Goal: Task Accomplishment & Management: Manage account settings

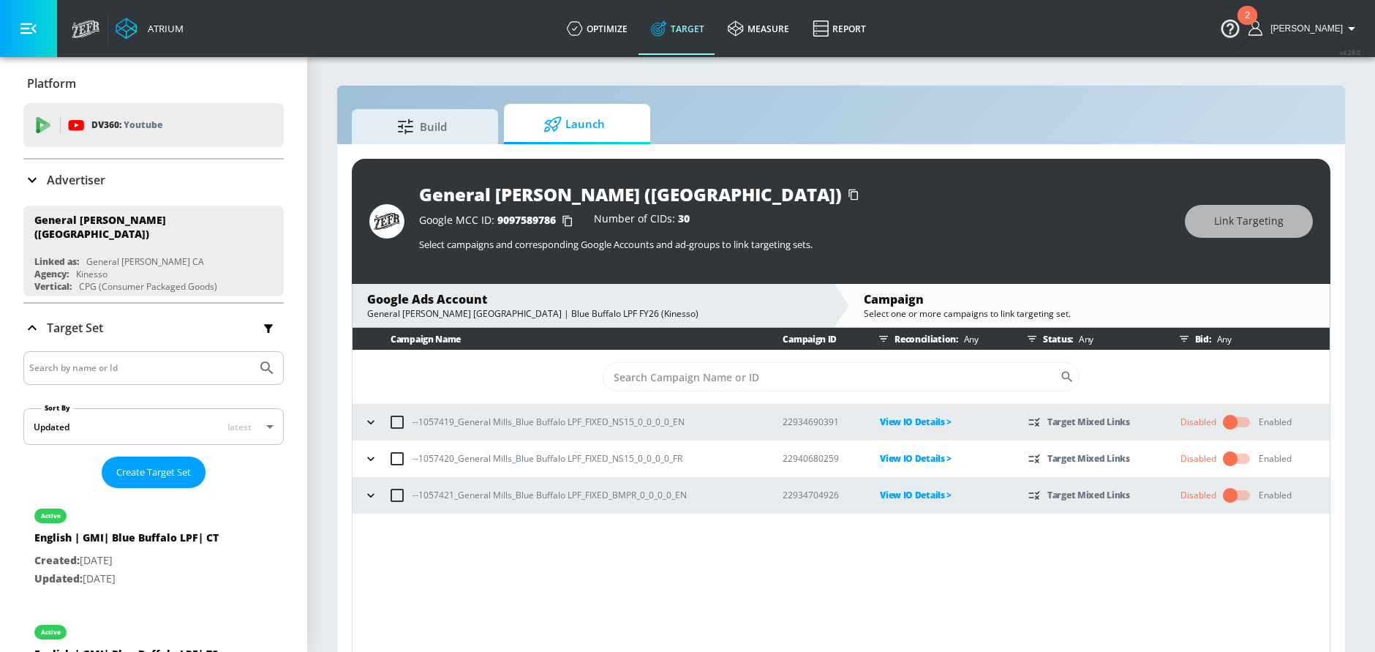
scroll to position [21, 0]
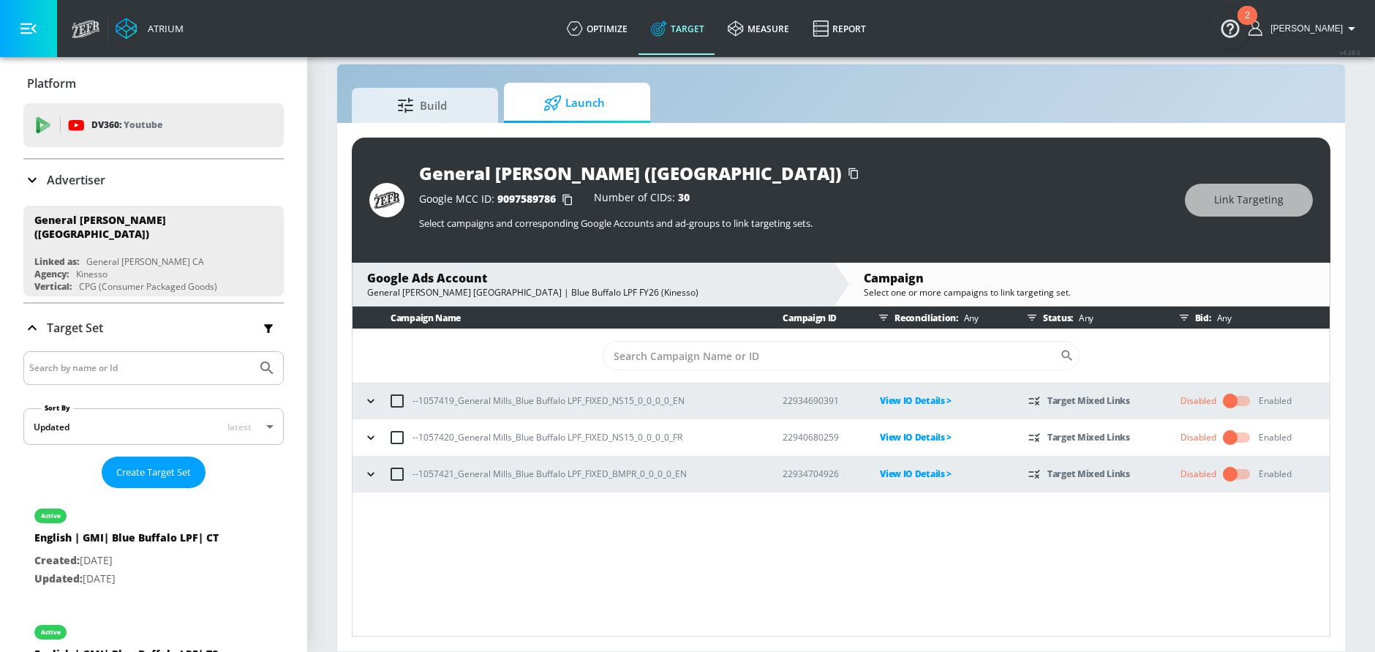
click at [364, 470] on icon "button" at bounding box center [371, 474] width 15 height 15
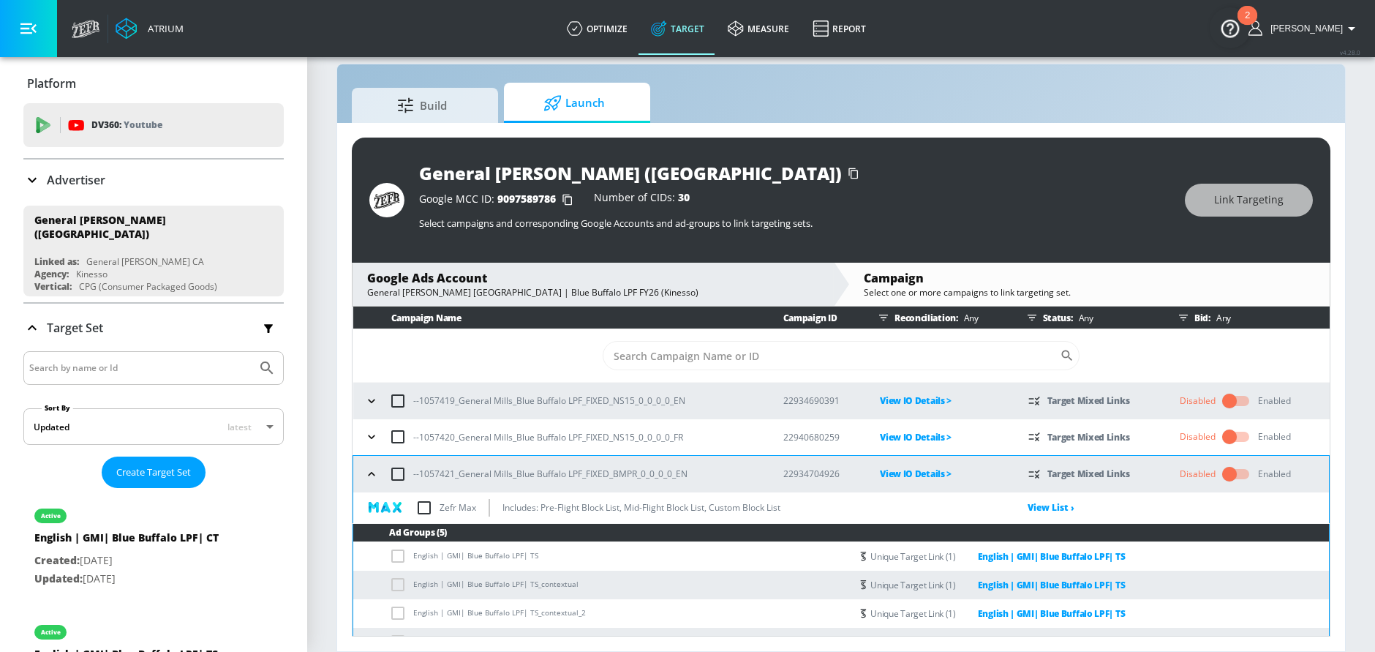
scroll to position [50, 0]
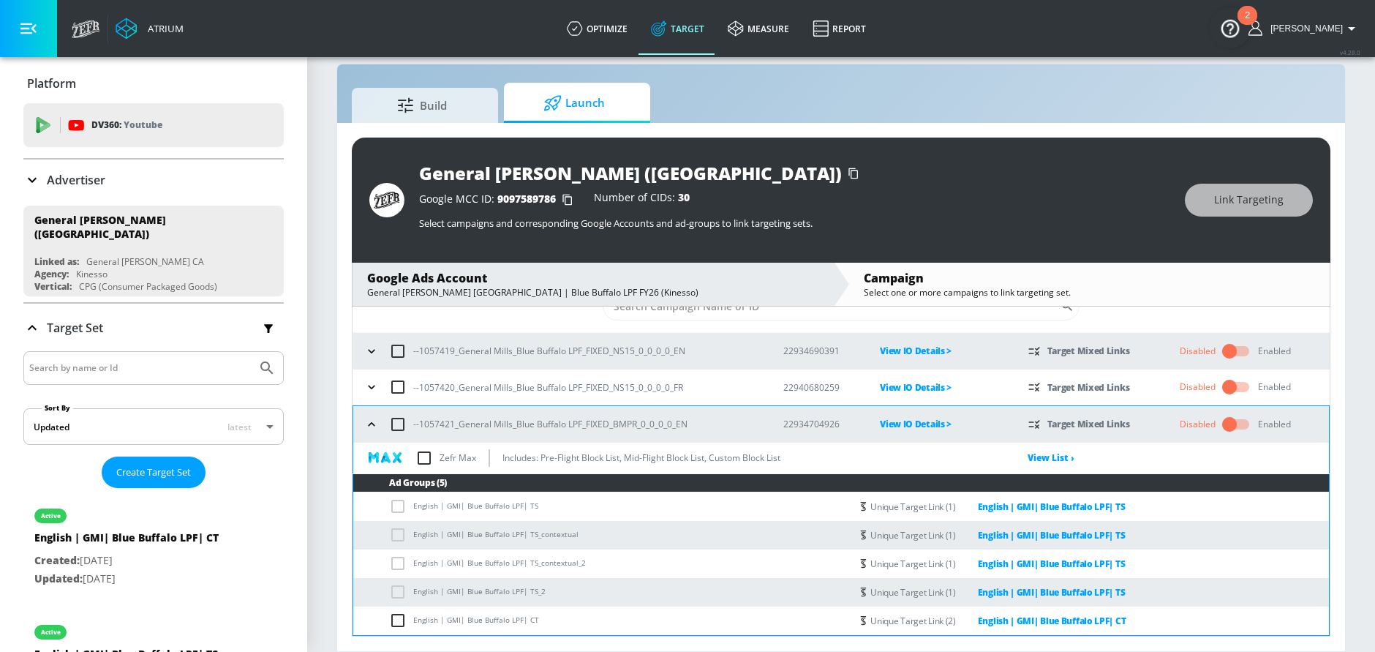
click at [369, 419] on icon "button" at bounding box center [371, 424] width 15 height 15
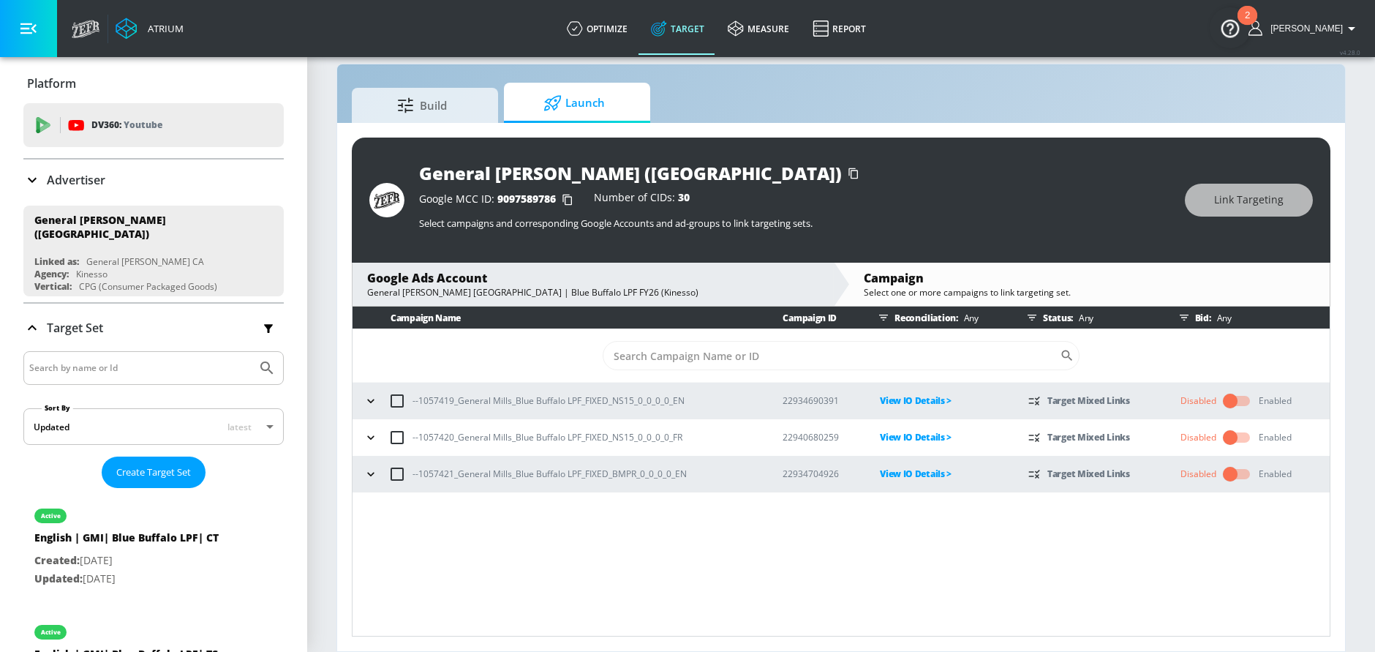
scroll to position [0, 0]
click at [1219, 397] on input "checkbox" at bounding box center [1230, 401] width 83 height 28
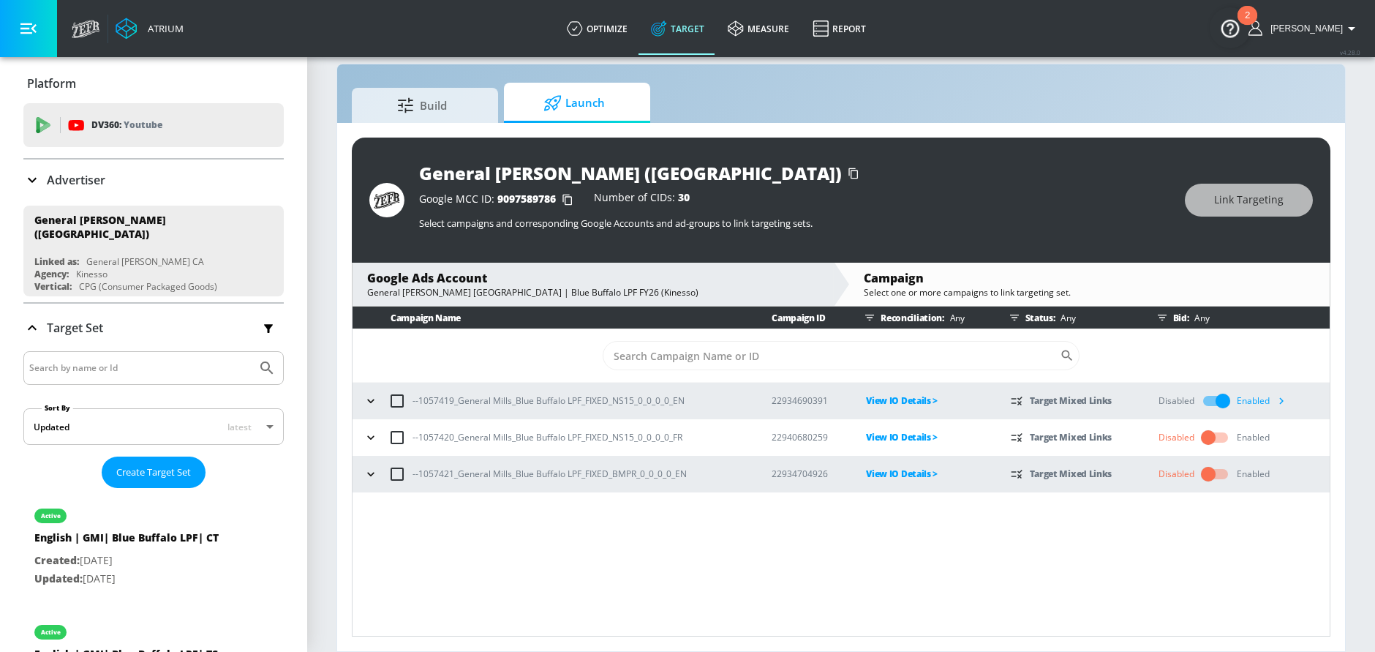
click at [1221, 437] on input "checkbox" at bounding box center [1208, 438] width 83 height 28
click at [1210, 473] on input "checkbox" at bounding box center [1208, 474] width 83 height 28
click at [1282, 442] on icon "button" at bounding box center [1281, 436] width 15 height 15
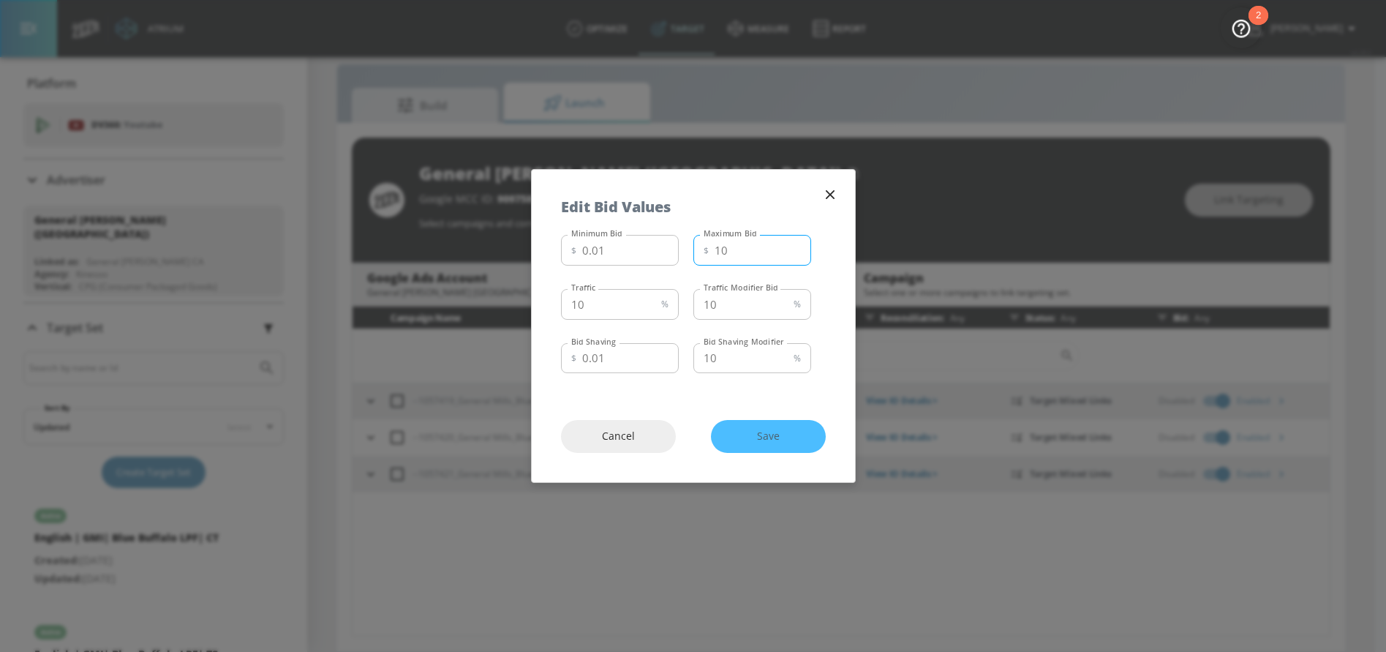
click at [754, 247] on input "10" at bounding box center [763, 250] width 97 height 31
type input "1"
type input "8.01"
click at [596, 301] on input "10" at bounding box center [608, 304] width 94 height 31
type input "1"
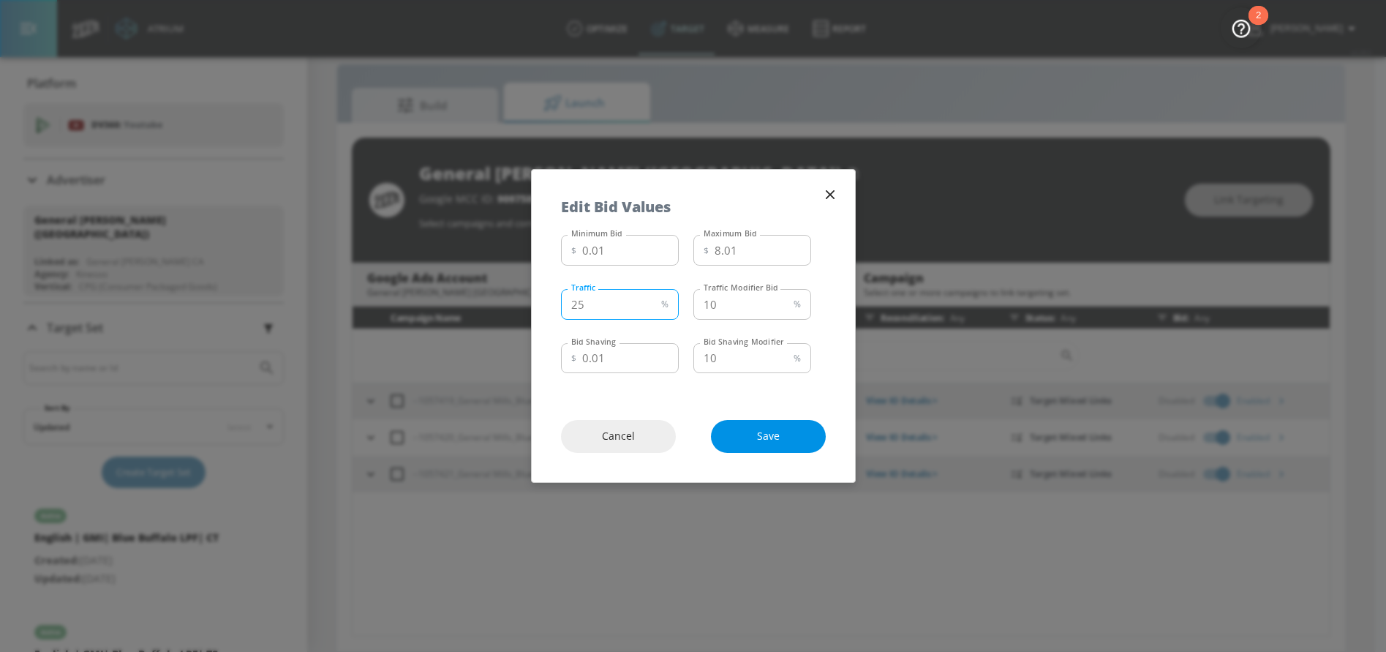
type input "25"
click at [758, 438] on span "Save" at bounding box center [768, 436] width 56 height 18
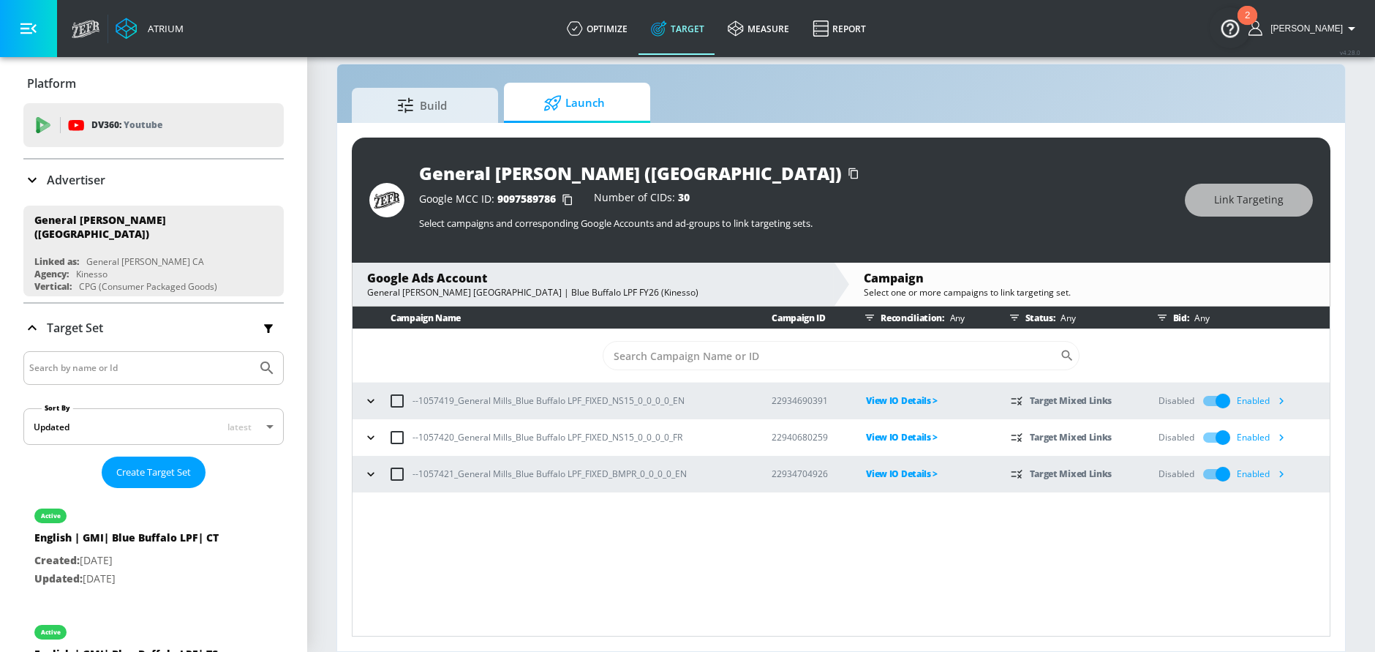
click at [1282, 402] on icon "button" at bounding box center [1281, 400] width 15 height 15
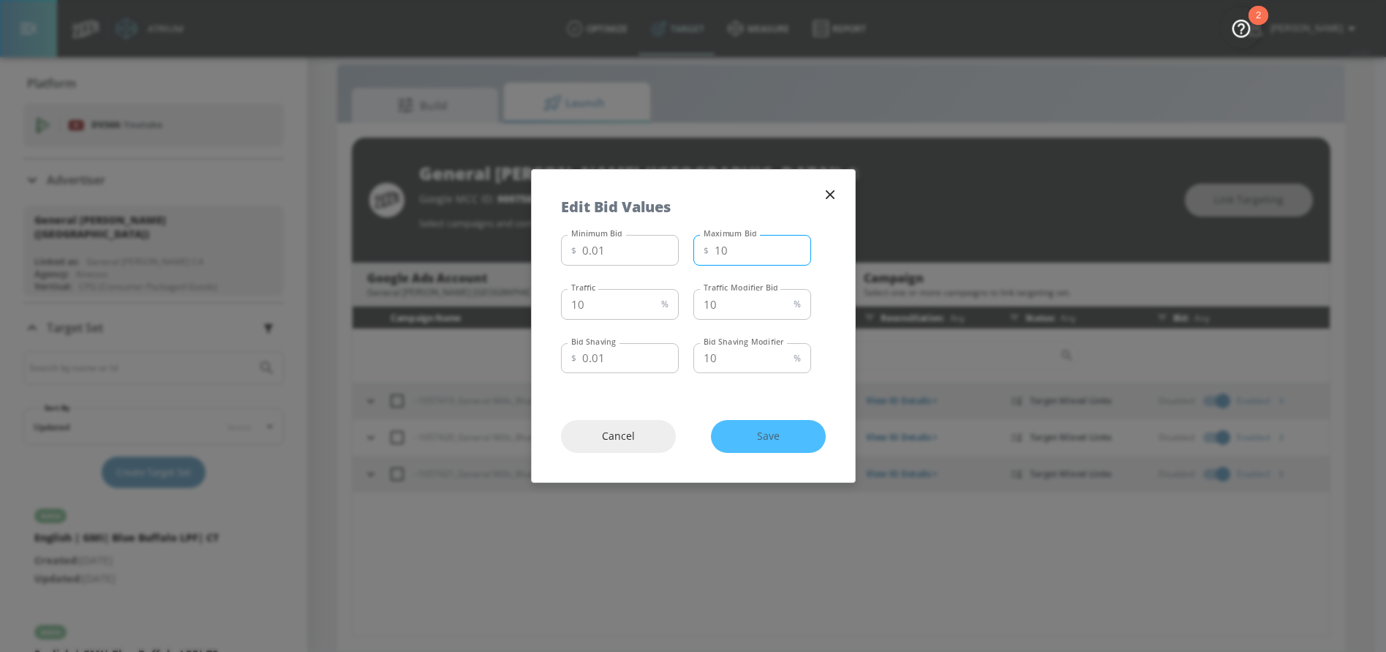
click at [741, 255] on input "10" at bounding box center [763, 250] width 97 height 31
type input "1"
type input "8.01"
click at [620, 307] on input "10" at bounding box center [608, 304] width 94 height 31
type input "1"
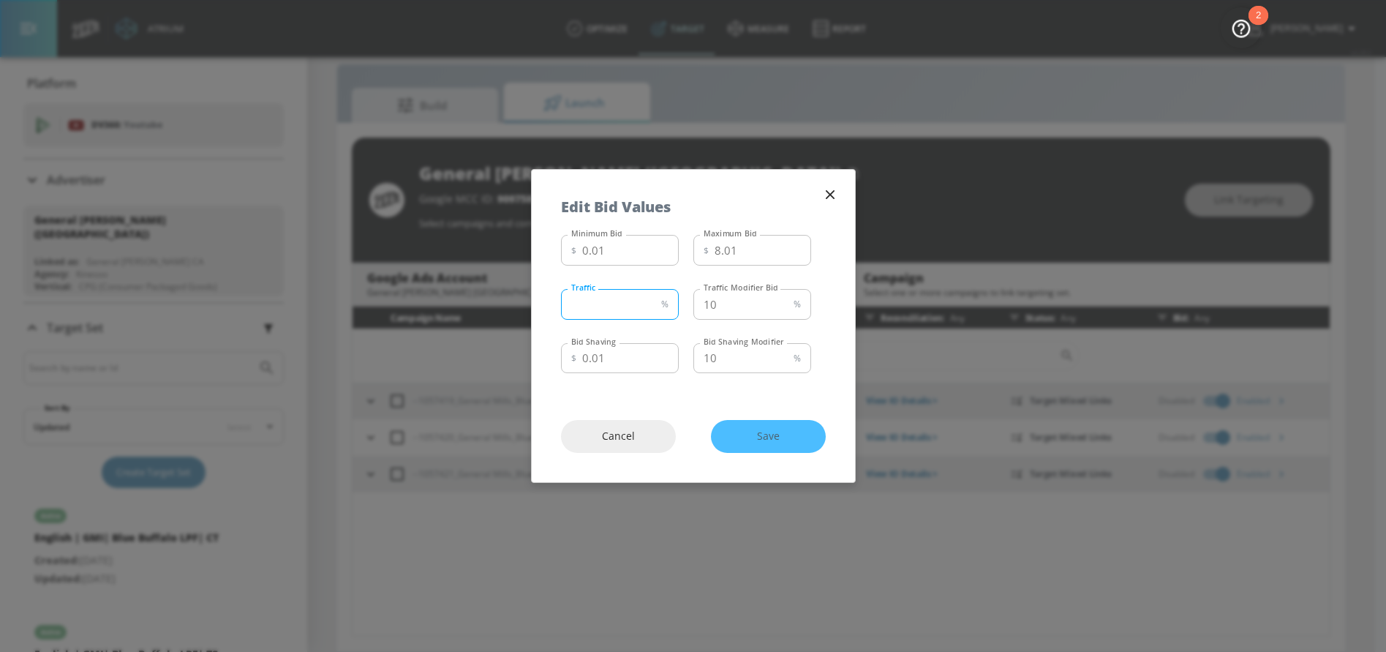
type input "2"
type input "25"
click at [768, 439] on span "Save" at bounding box center [768, 436] width 56 height 18
click at [830, 198] on icon "button" at bounding box center [830, 195] width 16 height 16
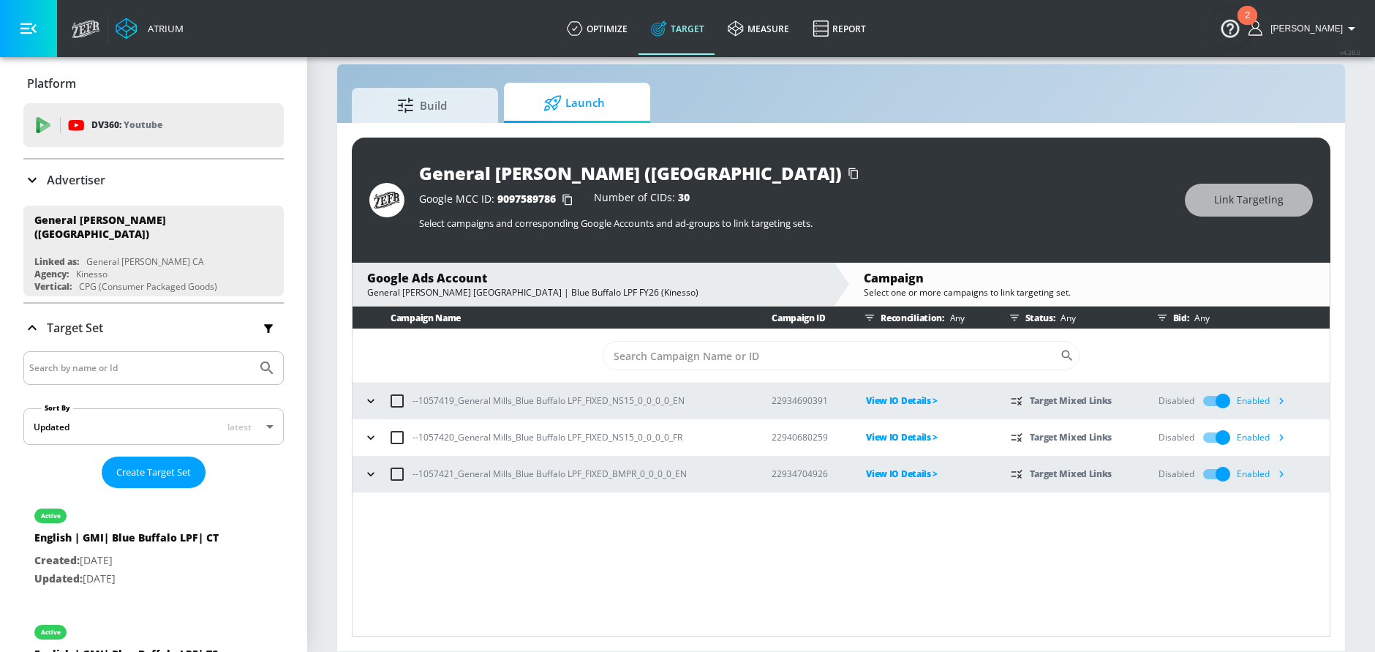
click at [1279, 478] on icon "button" at bounding box center [1281, 473] width 15 height 15
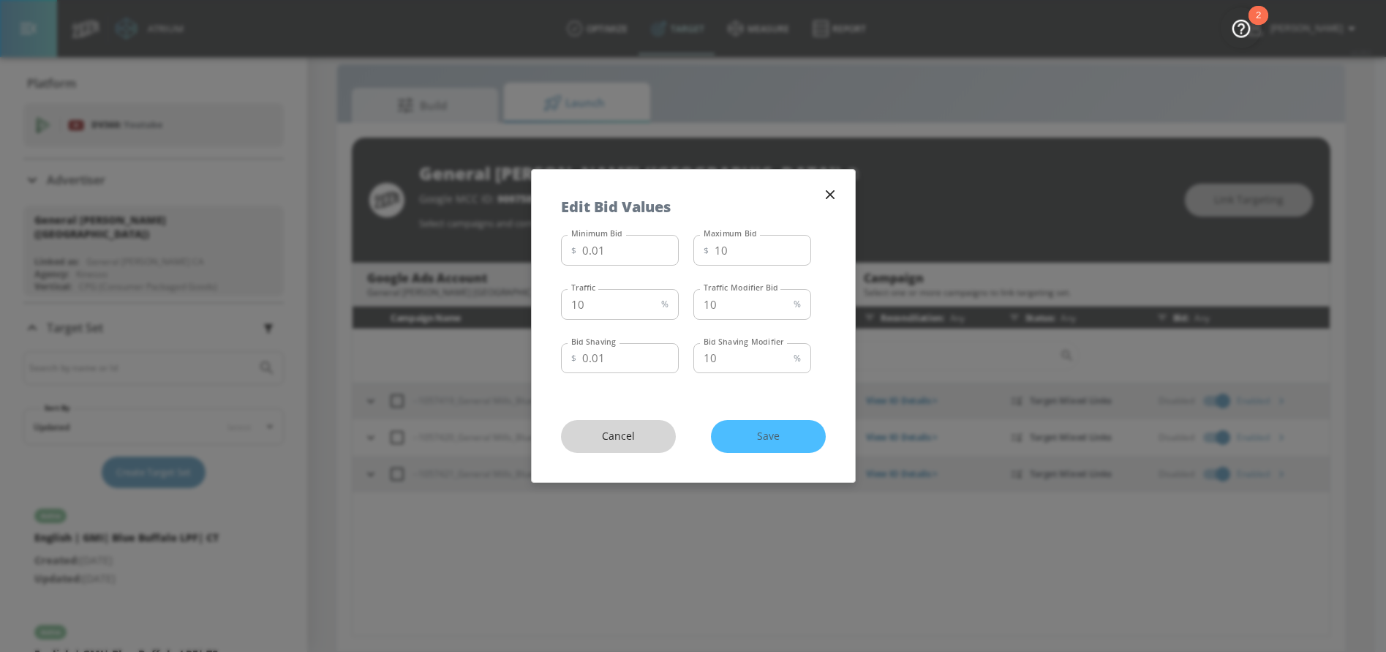
click at [647, 446] on button "Cancel" at bounding box center [618, 436] width 115 height 33
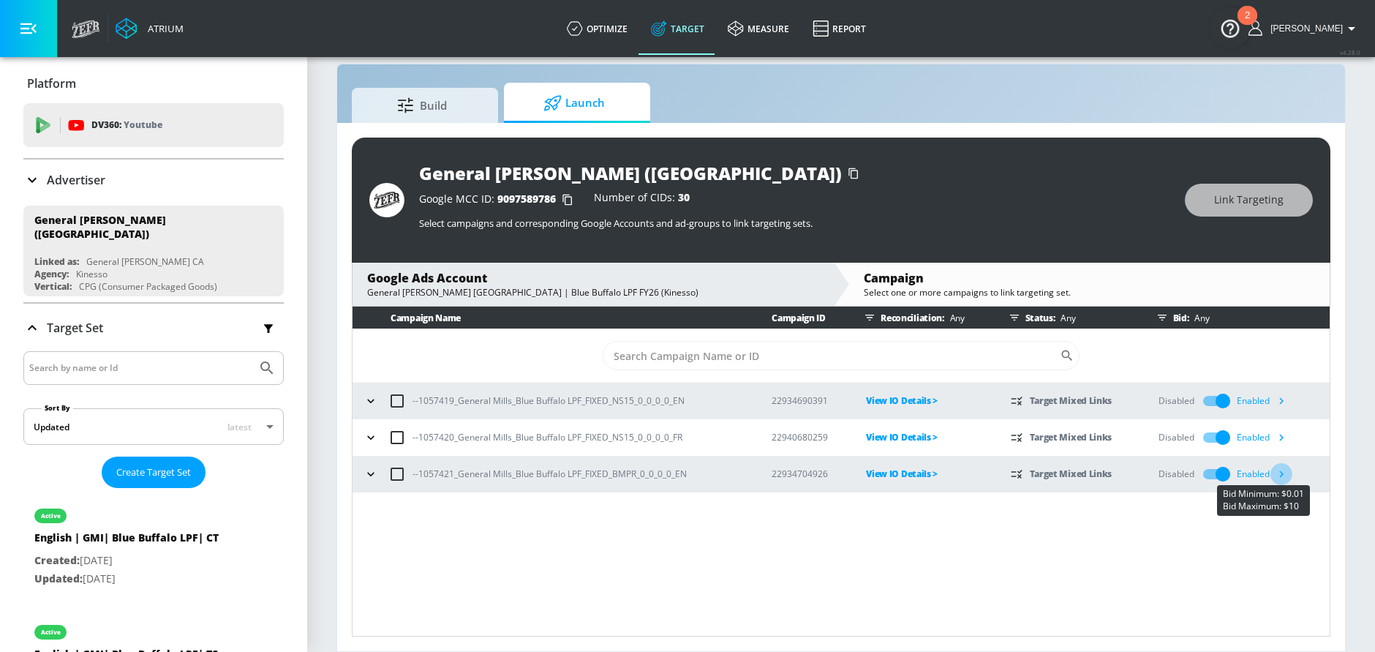
click at [1280, 470] on icon "button" at bounding box center [1281, 473] width 15 height 15
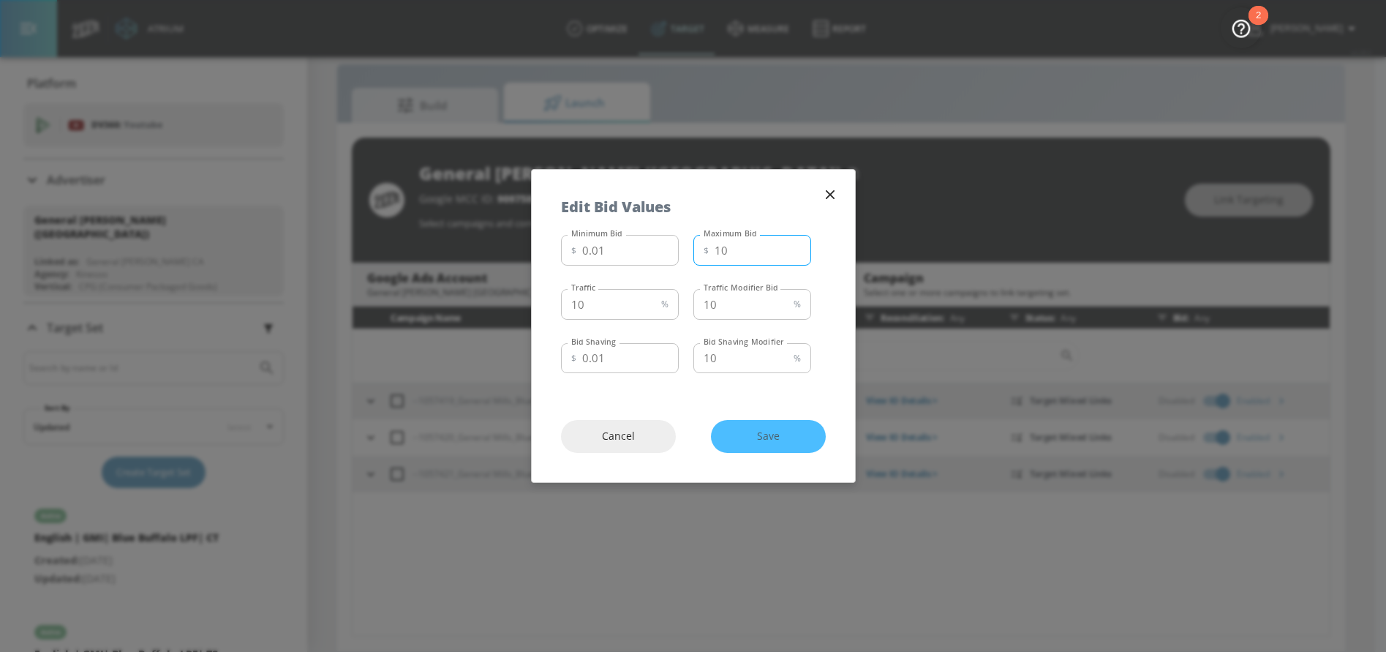
click at [761, 250] on input "10" at bounding box center [763, 250] width 97 height 31
type input "1"
type input "6.01"
click at [623, 293] on input "10" at bounding box center [608, 304] width 94 height 31
type input "1"
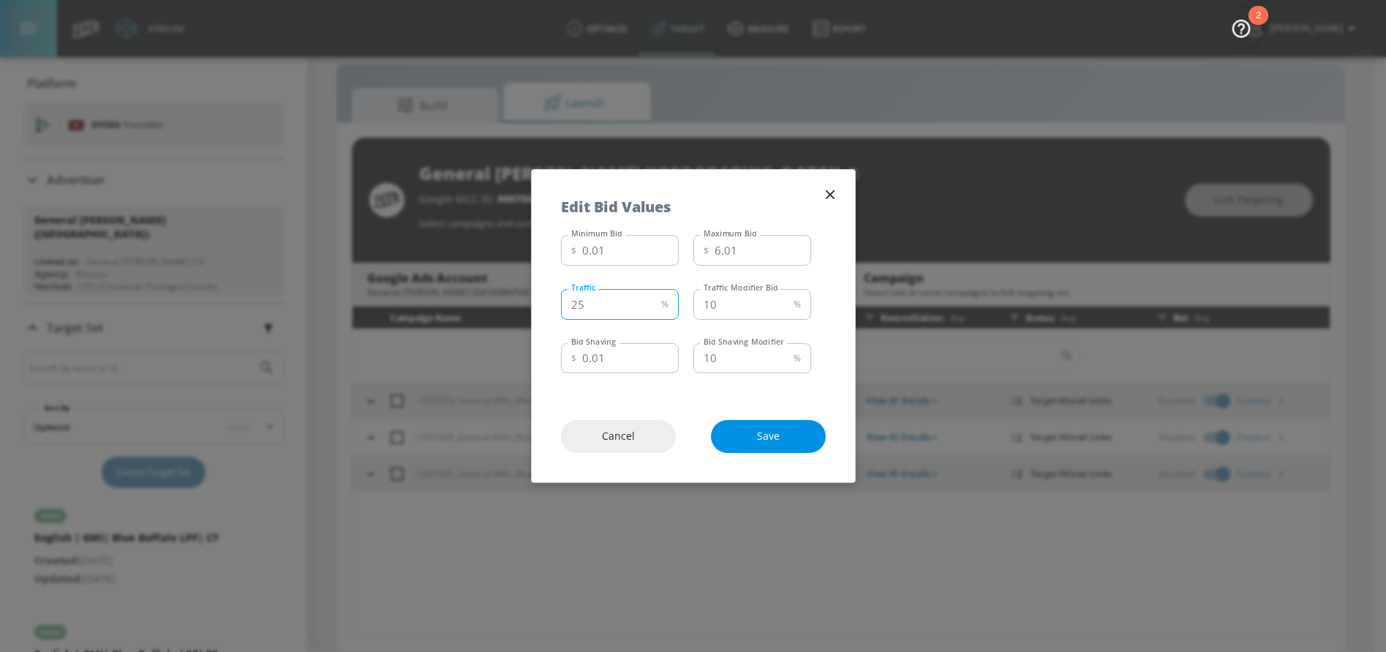
type input "25"
click at [778, 451] on button "Save" at bounding box center [768, 436] width 115 height 33
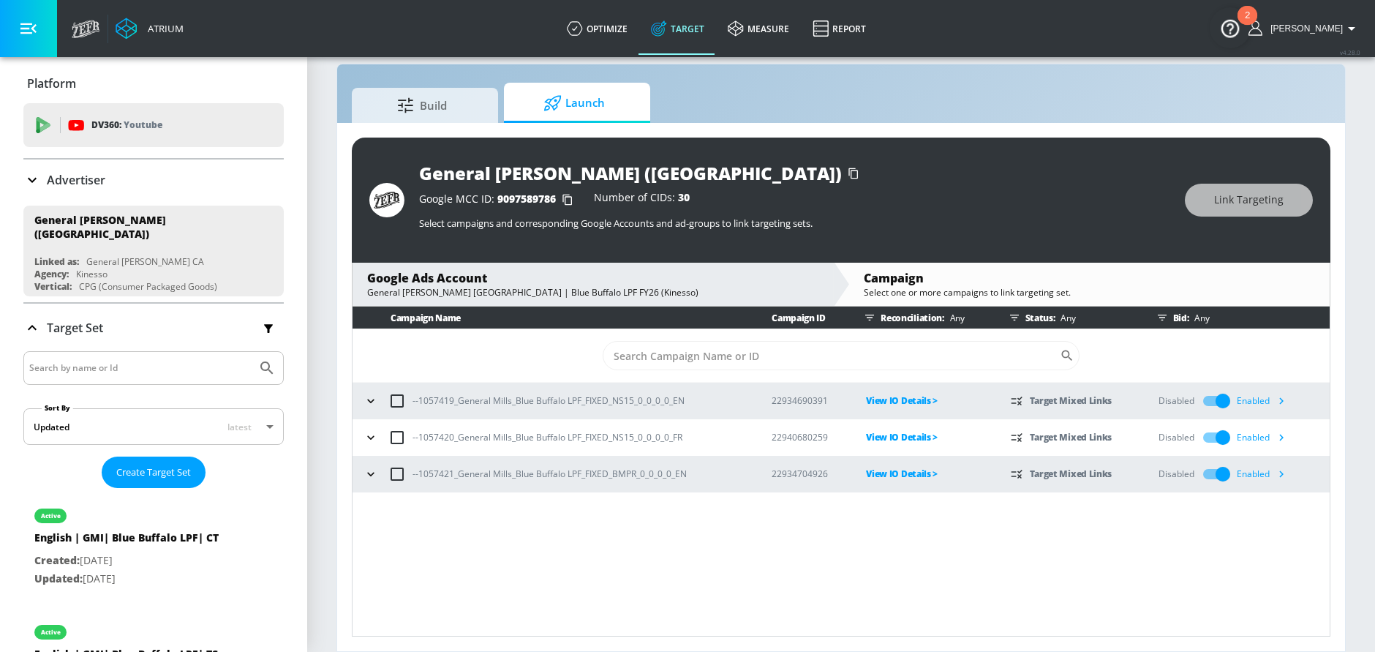
click at [1283, 399] on icon "button" at bounding box center [1281, 400] width 15 height 15
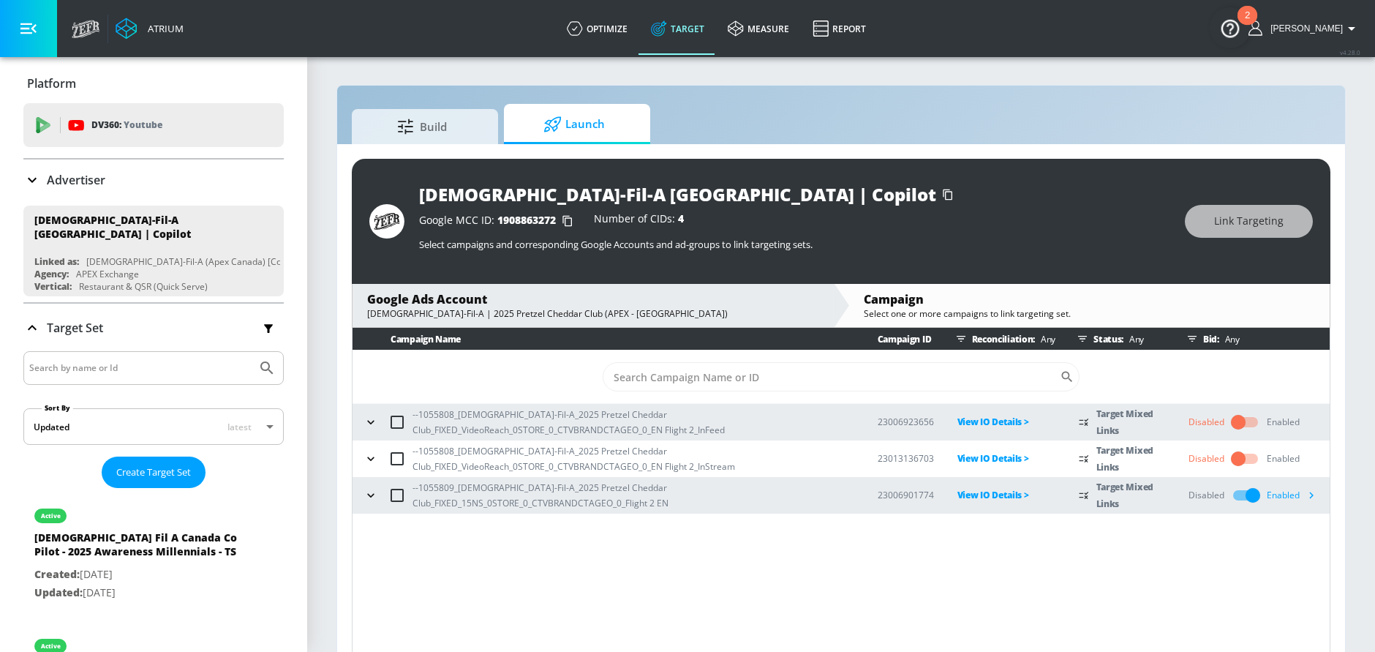
click at [370, 457] on icon "button" at bounding box center [371, 458] width 15 height 15
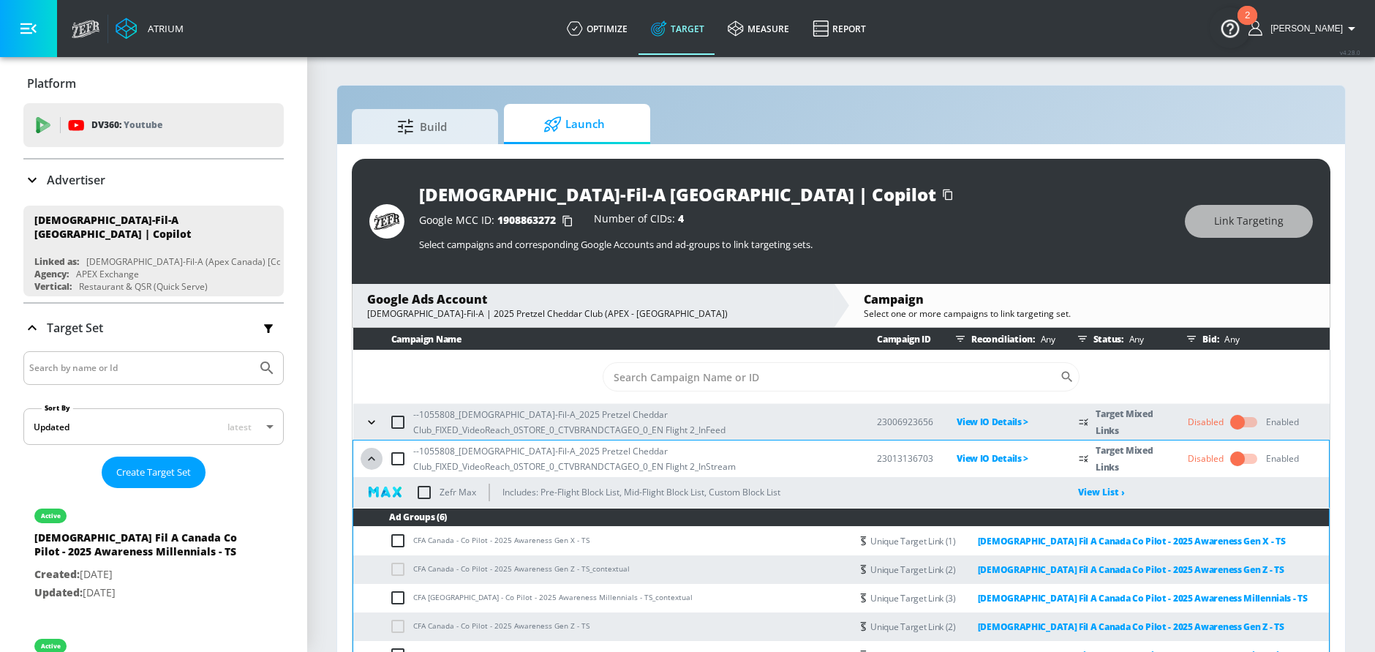
click at [372, 459] on icon "button" at bounding box center [371, 458] width 15 height 15
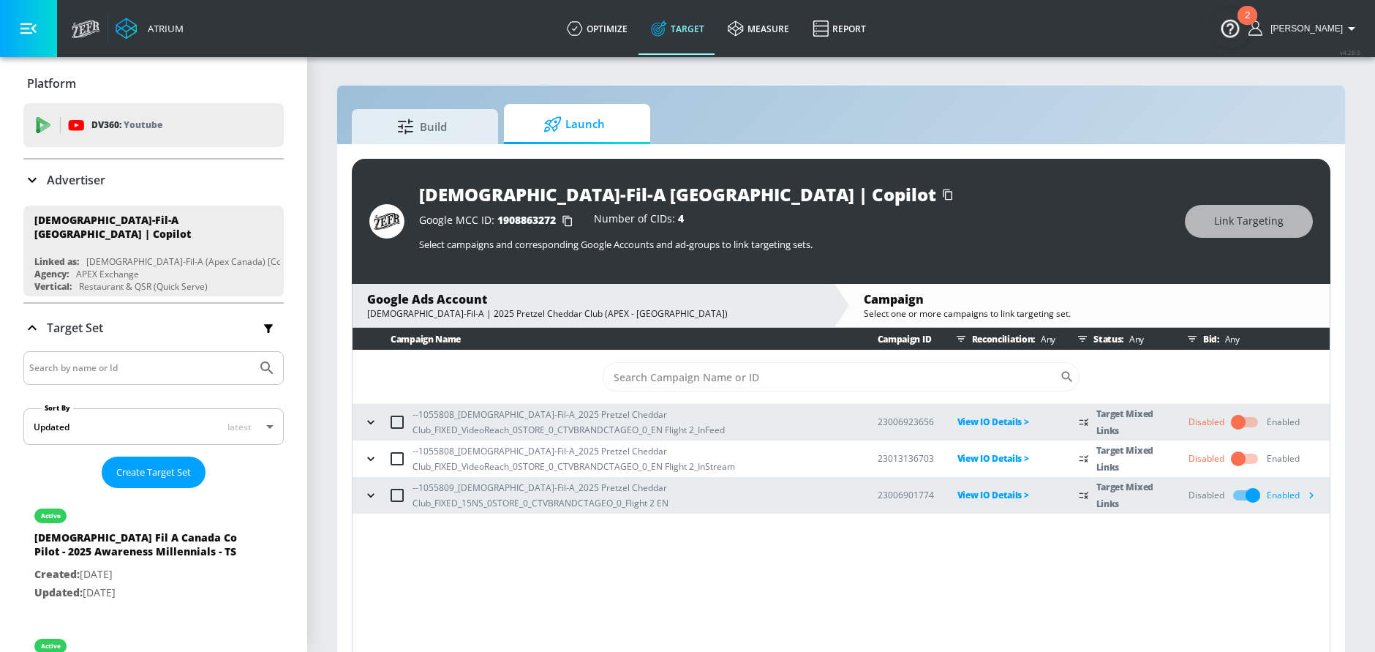
click at [1286, 456] on div "Enabled" at bounding box center [1283, 458] width 33 height 13
click at [1248, 458] on input "checkbox" at bounding box center [1238, 459] width 83 height 28
click at [1315, 457] on icon "button" at bounding box center [1311, 458] width 15 height 15
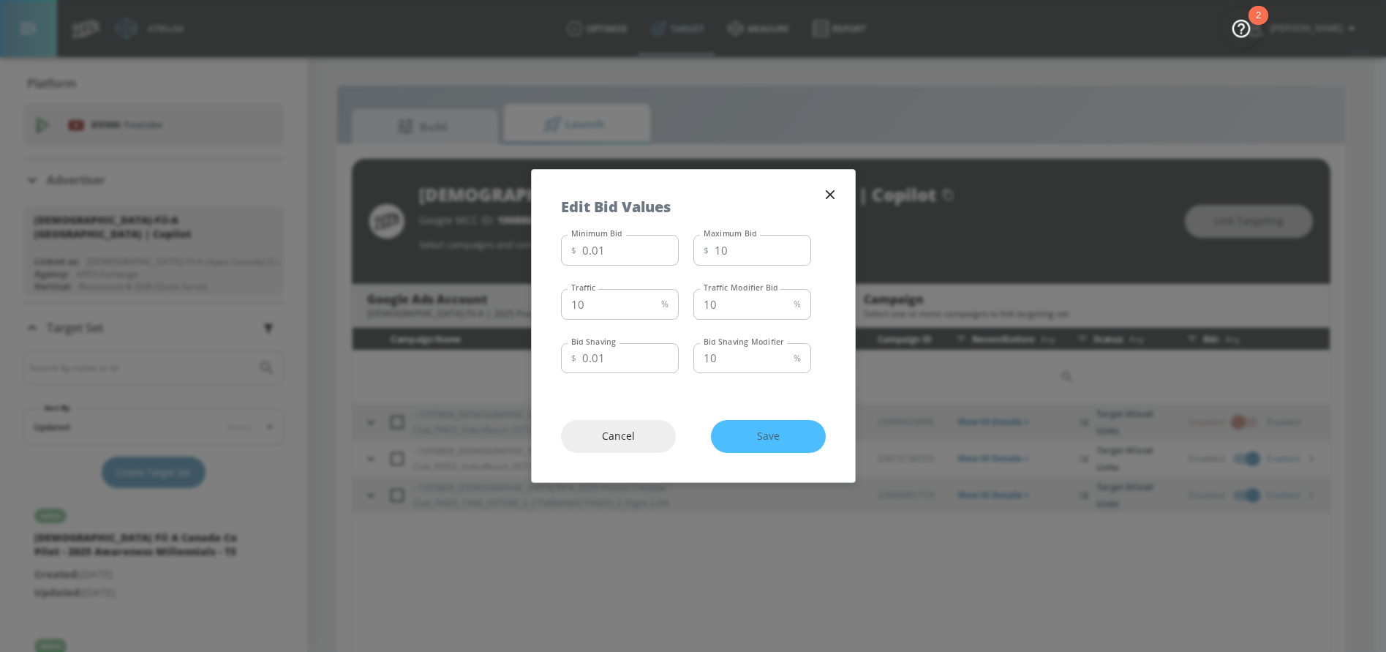
click at [822, 192] on icon "button" at bounding box center [830, 195] width 16 height 16
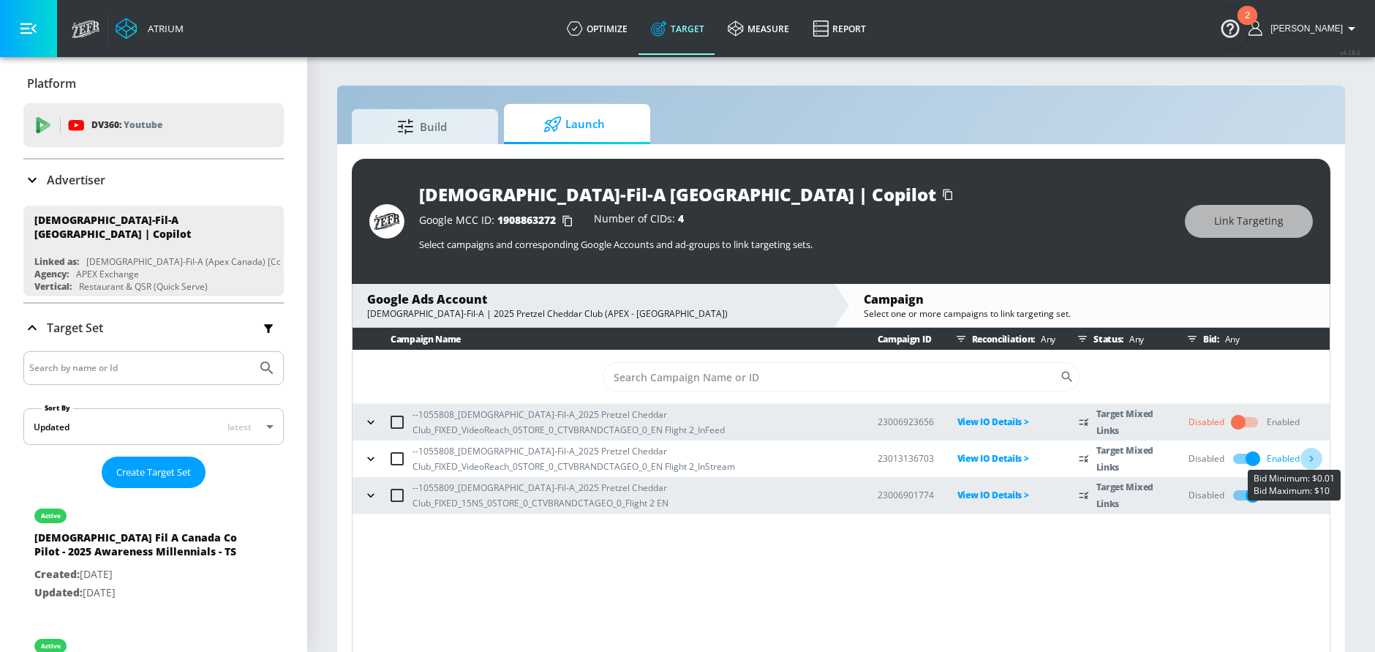
click at [1312, 461] on icon "button" at bounding box center [1311, 458] width 15 height 15
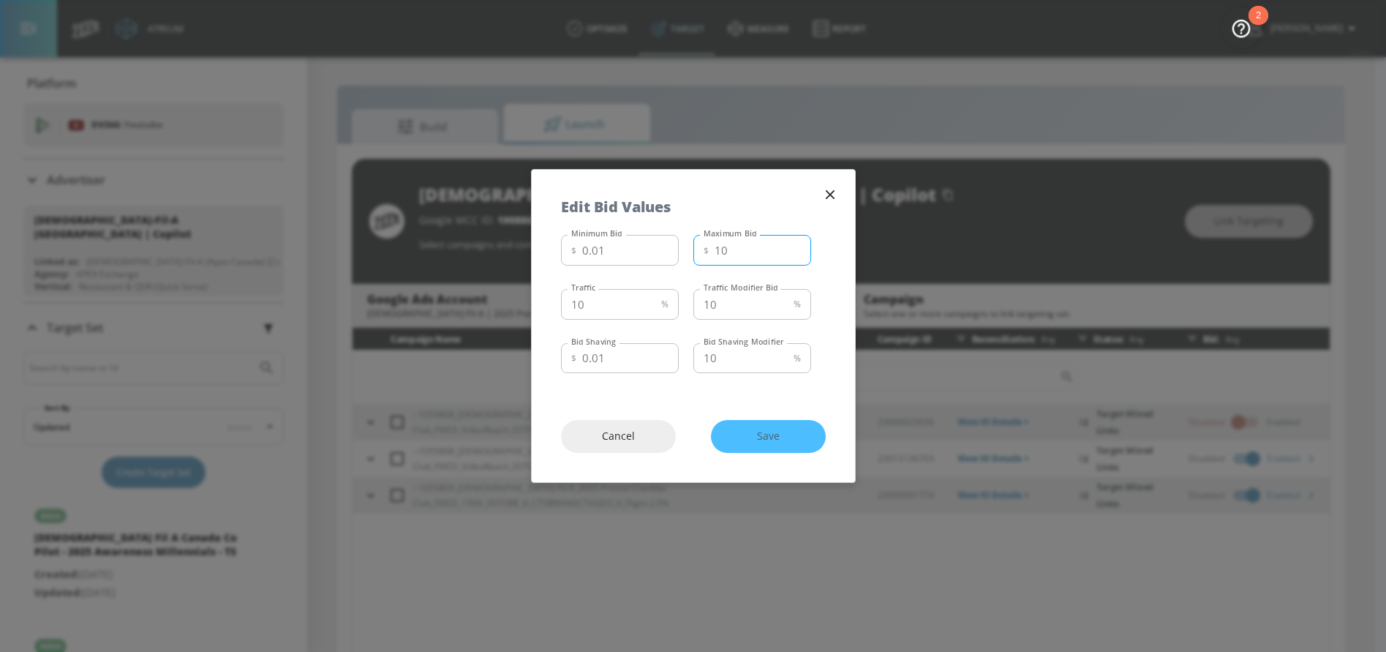
click at [742, 250] on input "10" at bounding box center [763, 250] width 97 height 31
type input "1"
type input "5.01"
click at [606, 298] on input "10" at bounding box center [608, 304] width 94 height 31
type input "1"
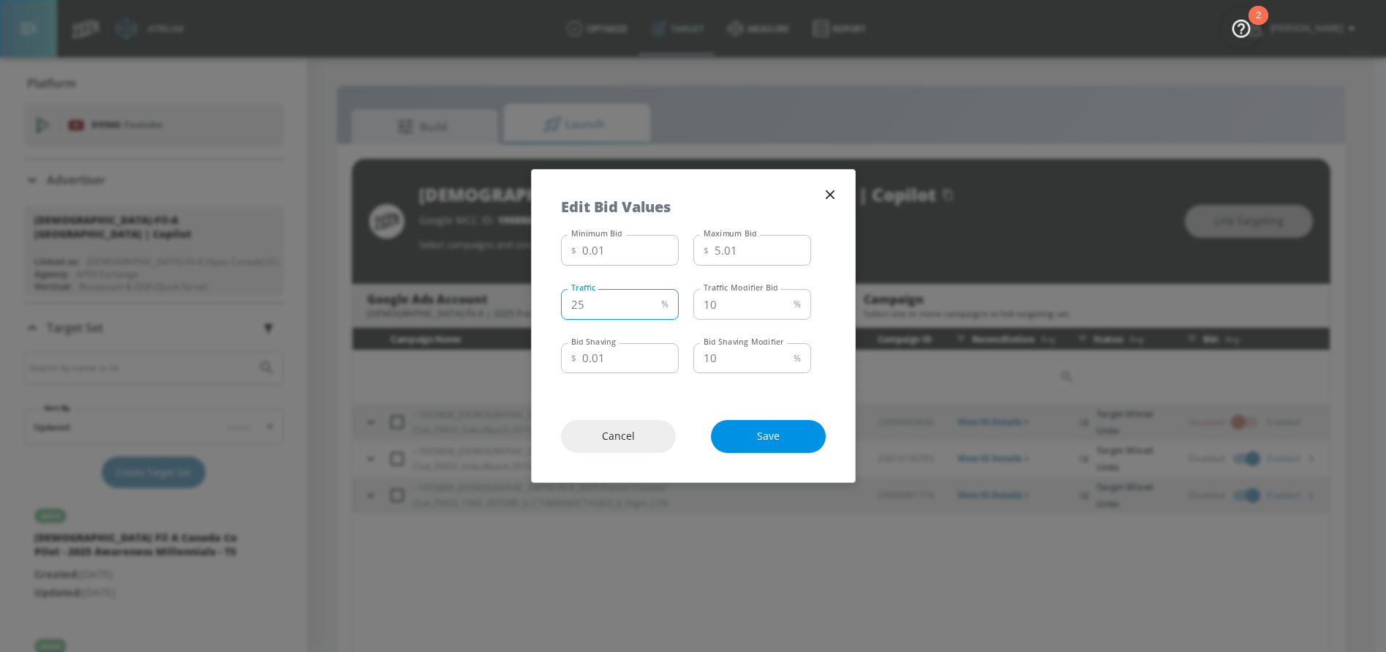
type input "25"
click at [780, 443] on span "Save" at bounding box center [768, 436] width 56 height 18
click at [854, 177] on div "Edit Bid Values" at bounding box center [693, 199] width 323 height 59
click at [836, 195] on icon "button" at bounding box center [830, 195] width 16 height 16
